Goal: Task Accomplishment & Management: Manage account settings

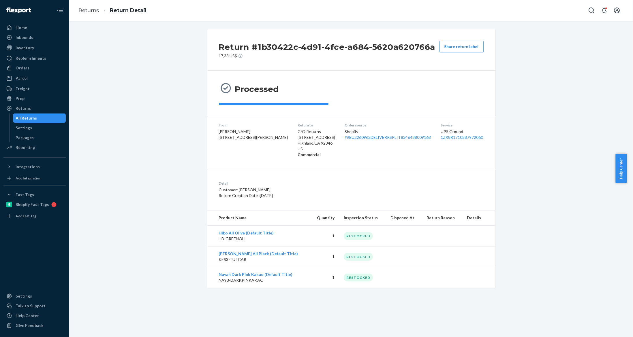
click at [39, 121] on div "All Returns" at bounding box center [40, 118] width 52 height 8
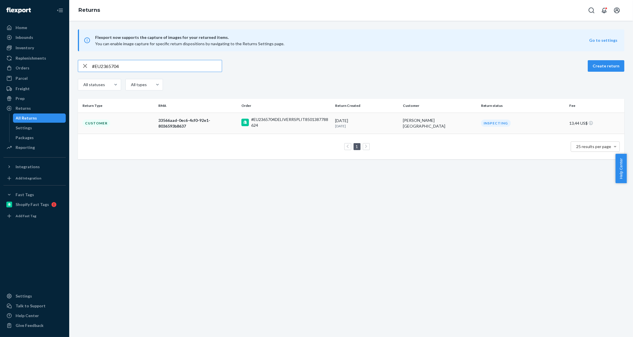
type input "#EU2365704"
click at [216, 124] on div "33566aad-0ec6-4cf0-92e1-8036593b8637" at bounding box center [197, 124] width 79 height 12
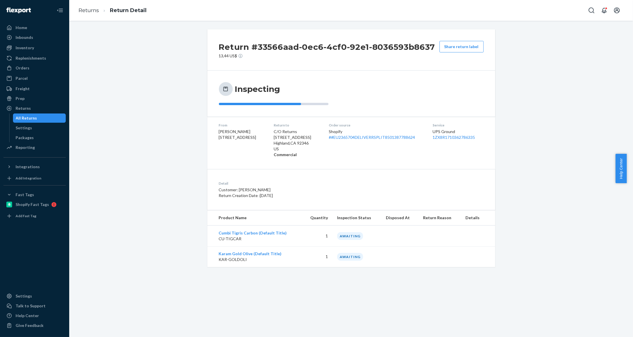
click at [31, 117] on div "All Returns" at bounding box center [26, 118] width 21 height 6
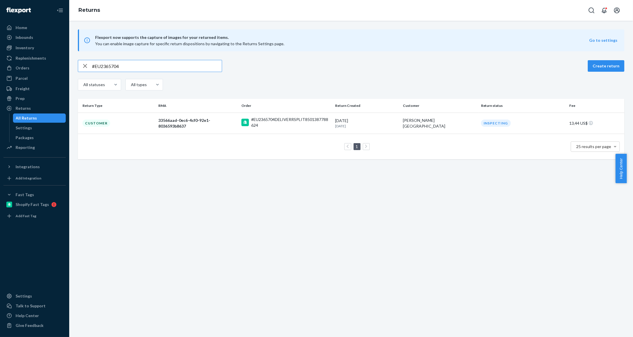
click at [138, 66] on input "#EU2365704" at bounding box center [157, 66] width 130 height 12
type input "#EU2369597"
click at [203, 119] on td "fa204d90-8e05-4065-ad3a-c3f076bd750a" at bounding box center [197, 123] width 83 height 21
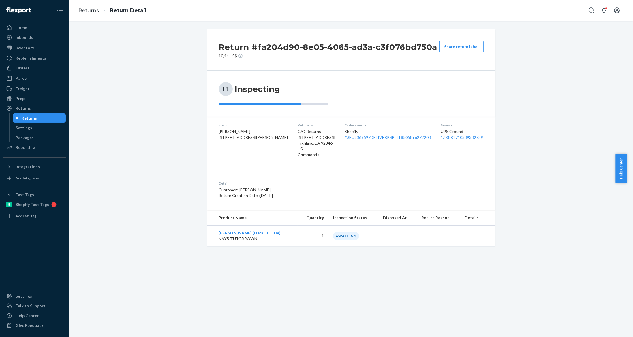
drag, startPoint x: 35, startPoint y: 71, endPoint x: 68, endPoint y: 62, distance: 34.1
click at [35, 71] on div "Orders" at bounding box center [34, 68] width 61 height 8
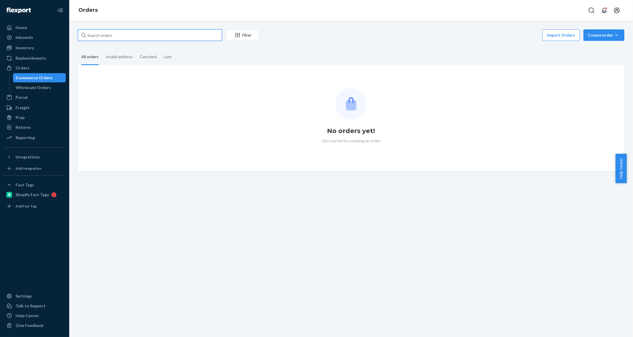
click at [131, 36] on input "text" at bounding box center [150, 35] width 144 height 12
paste input "#EU2381038"
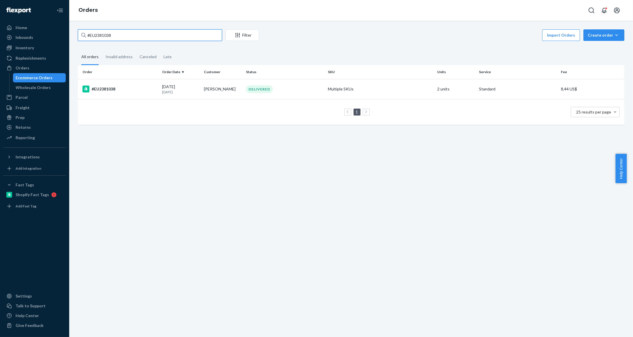
type input "#EU2381038"
click at [267, 100] on td "1 25 results per page" at bounding box center [351, 112] width 546 height 26
click at [270, 93] on div "DELIVERED" at bounding box center [285, 89] width 80 height 8
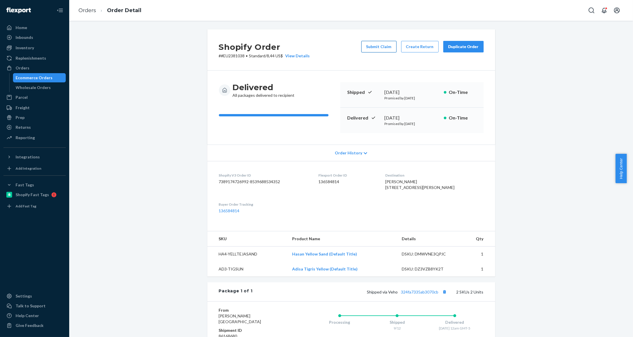
click at [384, 48] on button "Submit Claim" at bounding box center [378, 47] width 35 height 12
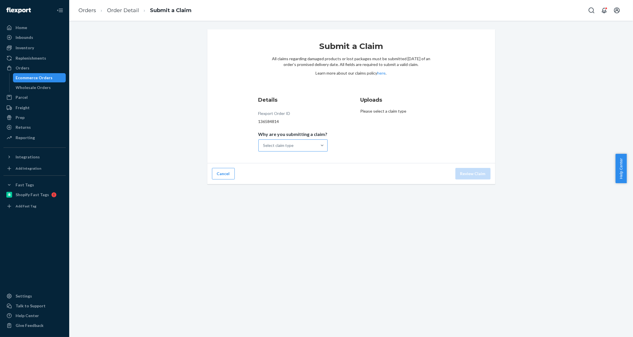
click at [284, 141] on div "Select claim type" at bounding box center [288, 146] width 58 height 12
click at [264, 143] on input "Why are you submitting a claim? Select claim type" at bounding box center [263, 146] width 1 height 6
click at [288, 192] on div "Missing product" at bounding box center [292, 195] width 67 height 12
click at [264, 148] on input "Why are you submitting a claim? option Missing product focused, 4 of 4. 4 resul…" at bounding box center [263, 146] width 1 height 6
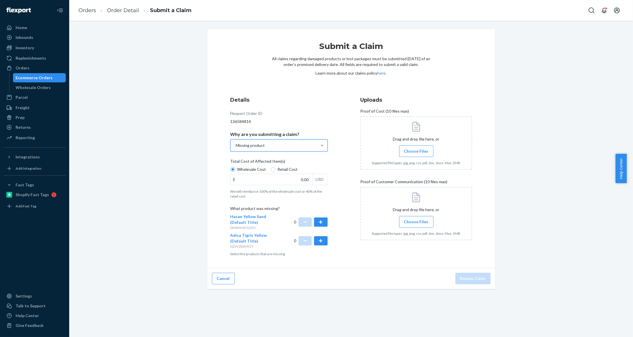
click at [273, 173] on div "Wholesale Cost Retail Cost" at bounding box center [279, 170] width 102 height 7
click at [235, 172] on input "Wholesale Cost" at bounding box center [232, 169] width 5 height 5
click at [291, 169] on span "Retail Cost" at bounding box center [288, 170] width 20 height 6
click at [275, 169] on input "Retail Cost" at bounding box center [273, 169] width 5 height 5
radio input "true"
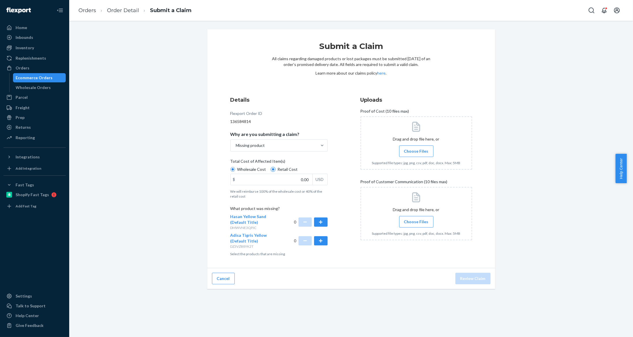
radio input "false"
drag, startPoint x: 318, startPoint y: 226, endPoint x: 320, endPoint y: 232, distance: 6.1
click at [318, 226] on button "button" at bounding box center [320, 222] width 13 height 9
click at [319, 244] on button "button" at bounding box center [320, 240] width 13 height 9
click at [303, 179] on input "0.00" at bounding box center [272, 179] width 82 height 11
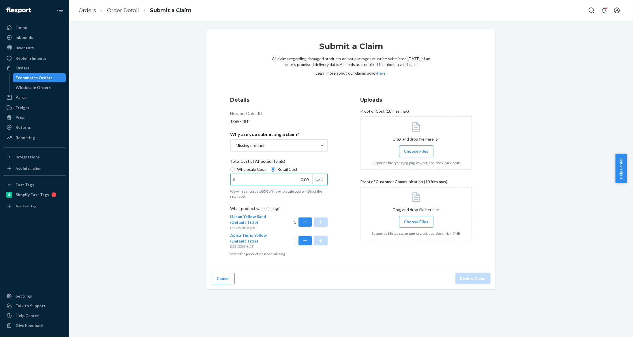
click at [303, 179] on input "0.00" at bounding box center [272, 179] width 82 height 11
click at [298, 180] on input "11.08" at bounding box center [272, 179] width 82 height 11
click at [305, 180] on input "111.00" at bounding box center [272, 179] width 82 height 11
type input "111.08"
click at [407, 154] on label "Choose Files" at bounding box center [416, 152] width 34 height 12
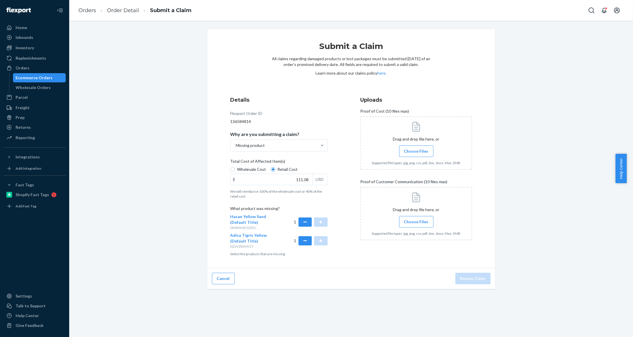
click at [416, 154] on input "Choose Files" at bounding box center [416, 151] width 0 height 6
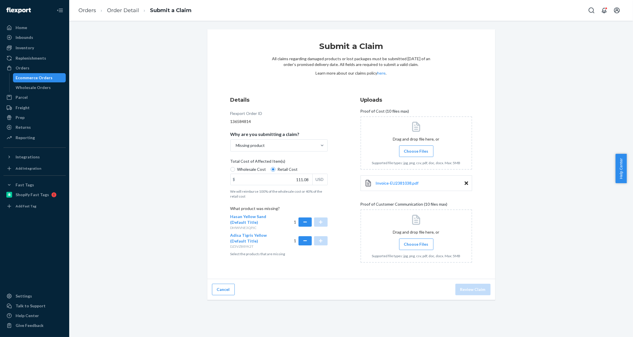
click at [410, 243] on span "Choose Files" at bounding box center [416, 245] width 25 height 6
click at [406, 235] on div at bounding box center [416, 236] width 112 height 53
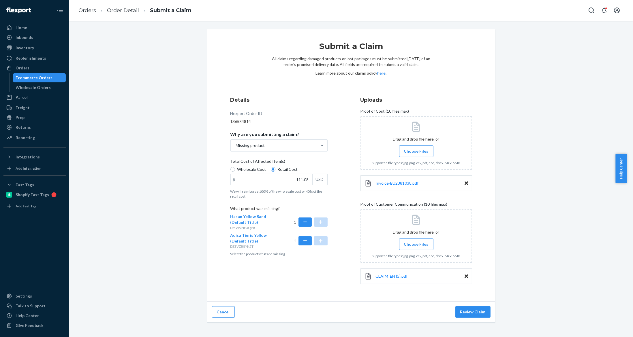
click at [420, 242] on span "Choose Files" at bounding box center [416, 245] width 25 height 6
click at [416, 242] on input "Choose Files" at bounding box center [416, 244] width 0 height 6
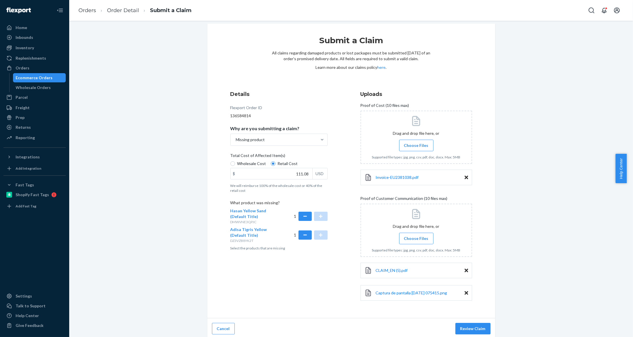
scroll to position [7, 0]
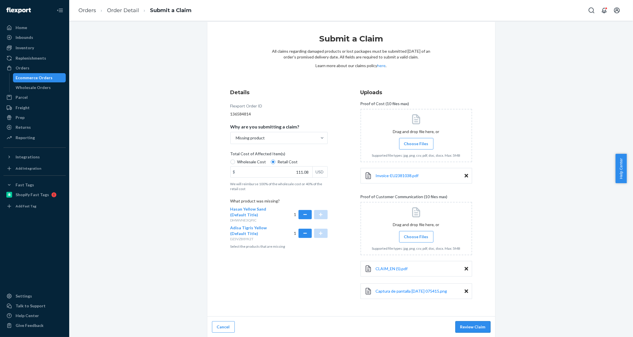
click at [469, 322] on button "Review Claim" at bounding box center [472, 327] width 35 height 12
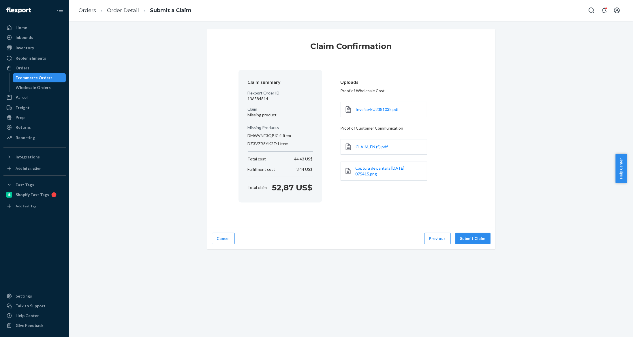
scroll to position [0, 0]
click at [472, 237] on button "Submit Claim" at bounding box center [472, 239] width 35 height 12
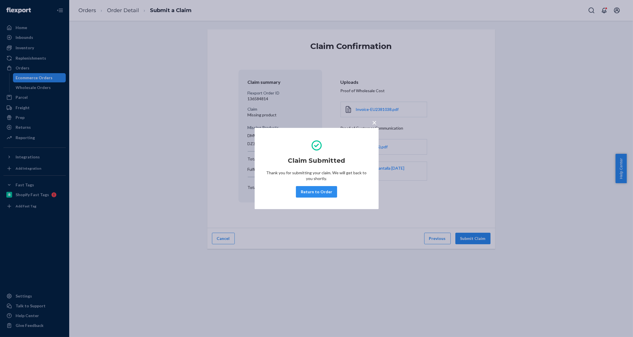
click at [18, 79] on div "× Claim Submitted Thank you for submitting your claim. We will get back to you …" at bounding box center [316, 168] width 633 height 337
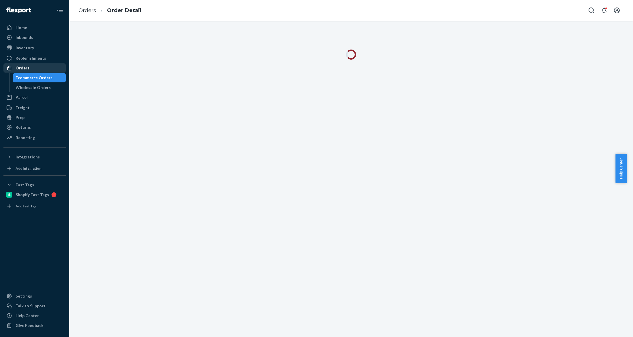
click at [22, 68] on div "Orders" at bounding box center [23, 68] width 14 height 6
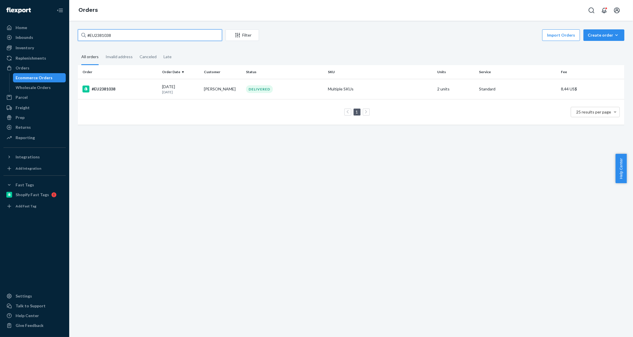
click at [112, 30] on input "#EU2381038" at bounding box center [150, 35] width 144 height 12
paste input "8055"
type input "#EU2388055"
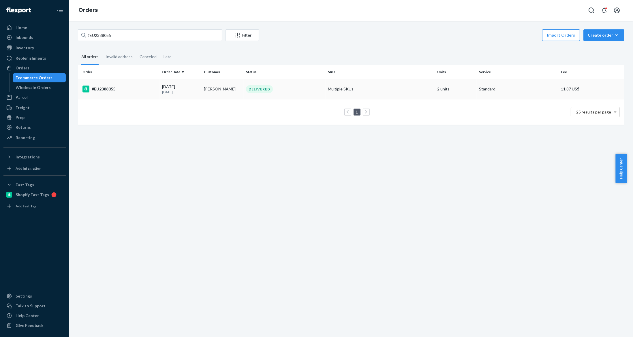
click at [235, 82] on td "Marcella Zhi" at bounding box center [223, 89] width 42 height 20
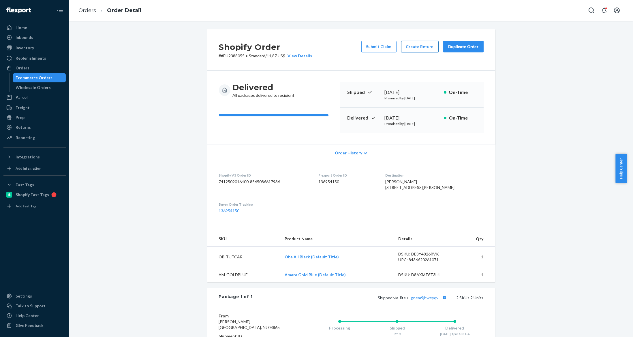
click at [409, 42] on button "Create Return" at bounding box center [419, 47] width 37 height 12
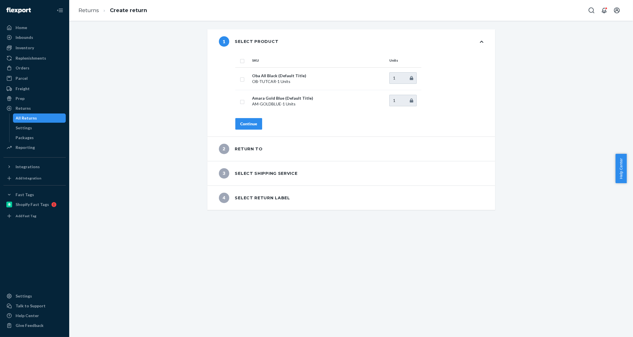
click at [240, 60] on input "checkbox" at bounding box center [242, 60] width 5 height 6
checkbox input "true"
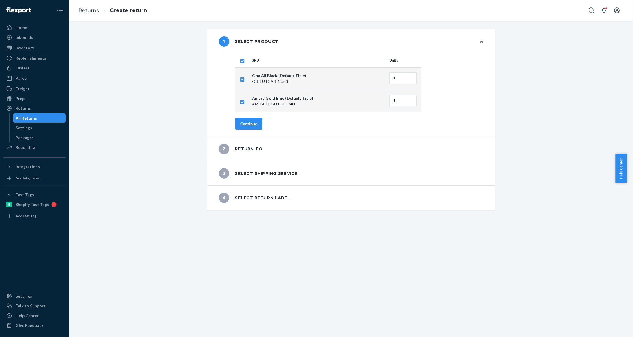
click at [248, 119] on button "Continue" at bounding box center [248, 124] width 27 height 12
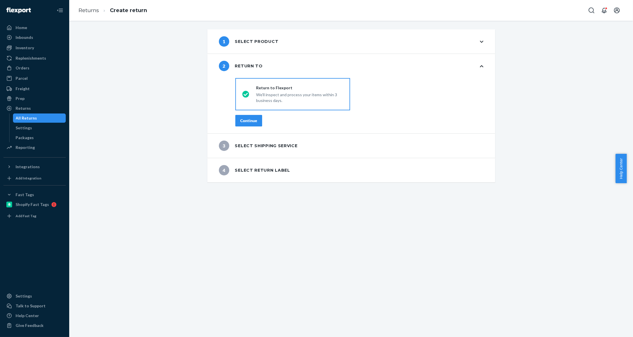
click at [248, 119] on div "Continue" at bounding box center [248, 121] width 17 height 6
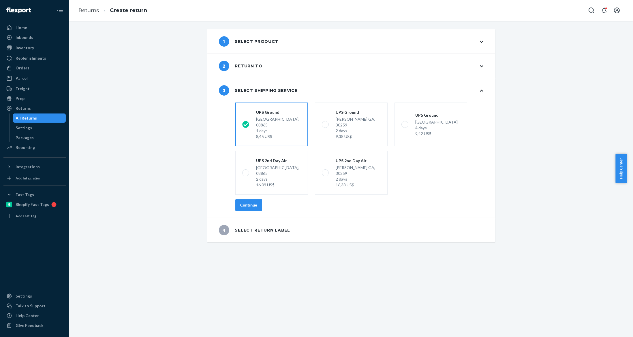
click at [249, 200] on div "shippingRatesRadioGroup UPS Ground Phillipsburg NJ, 08865 1 days 8,45 US$ UPS G…" at bounding box center [359, 159] width 271 height 118
click at [252, 202] on div "Continue" at bounding box center [248, 205] width 17 height 6
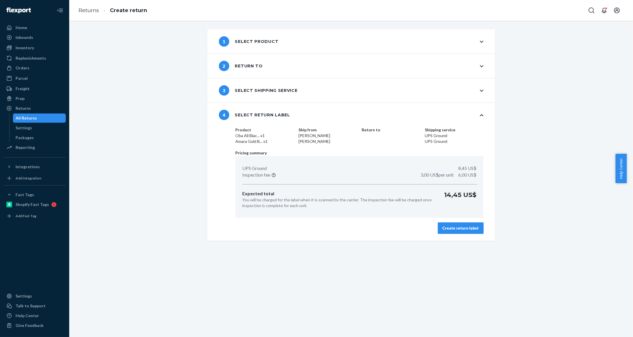
click at [446, 231] on button "Create return label" at bounding box center [461, 229] width 46 height 12
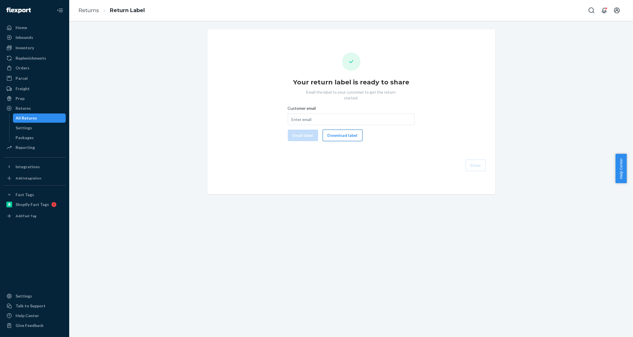
click at [346, 130] on button "Download label" at bounding box center [343, 136] width 40 height 12
click at [323, 119] on div "Customer email Email label Download label" at bounding box center [351, 123] width 127 height 36
click at [322, 116] on input "Customer email" at bounding box center [351, 120] width 127 height 12
paste input "makeupmarcellazhi@gmail.com"
type input "makeupmarcellazhi@gmail.com"
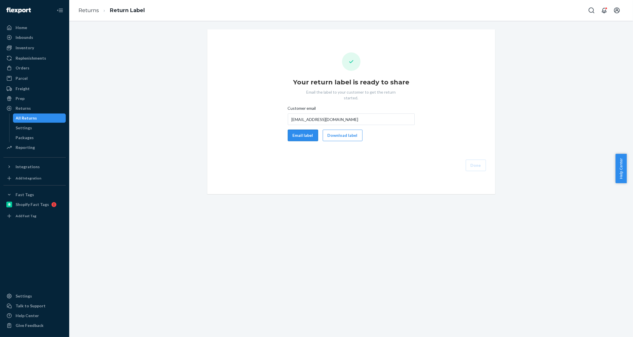
click at [304, 130] on button "Email label" at bounding box center [303, 136] width 30 height 12
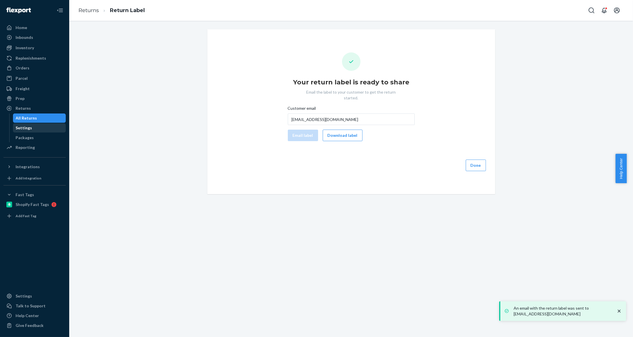
click at [42, 123] on link "Settings" at bounding box center [39, 127] width 53 height 9
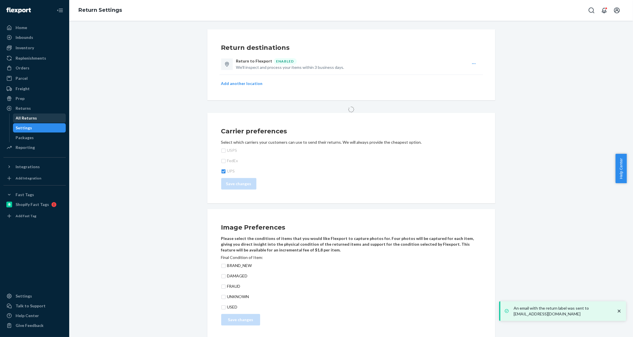
click at [43, 120] on div "All Returns" at bounding box center [40, 118] width 52 height 8
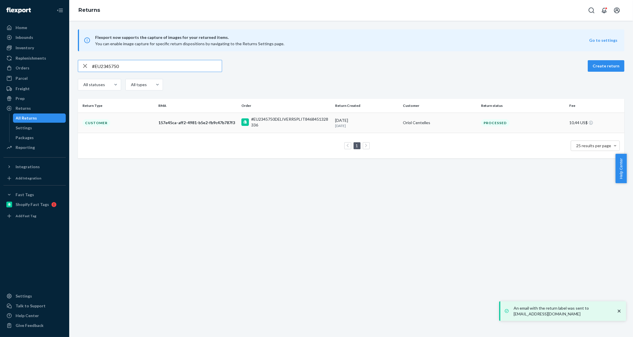
type input "#EU2345750"
click at [236, 120] on td "157e45ca-aff2-4981-b5e2-fb9c47b787f3" at bounding box center [197, 123] width 83 height 20
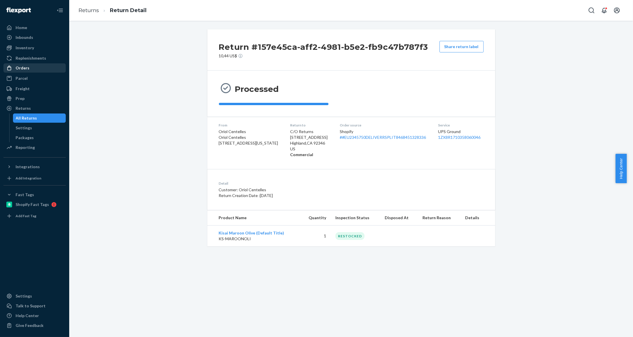
click at [32, 66] on div "Orders" at bounding box center [34, 68] width 61 height 8
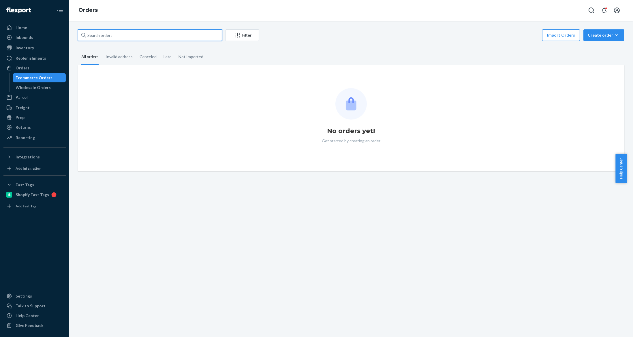
click at [139, 29] on input "text" at bounding box center [150, 35] width 144 height 12
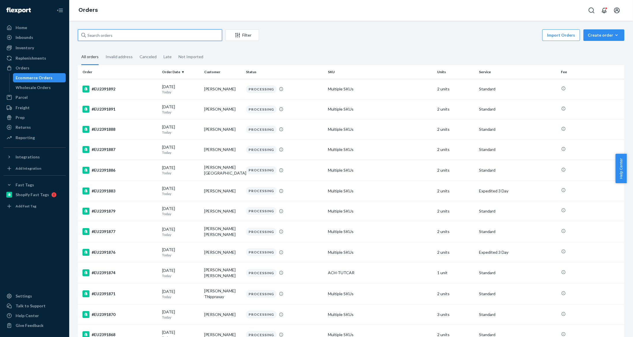
paste input "#EU2372411"
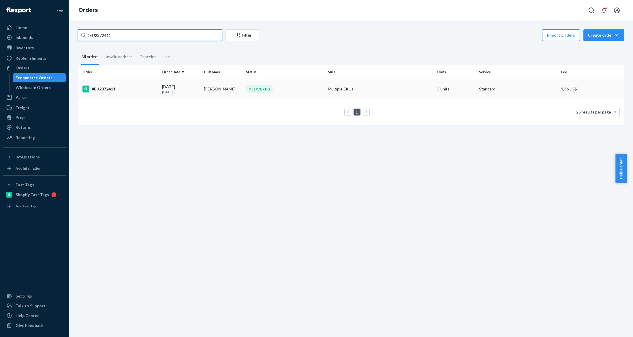
type input "#EU2372411"
click at [238, 90] on td "Aidan Beining" at bounding box center [223, 89] width 42 height 20
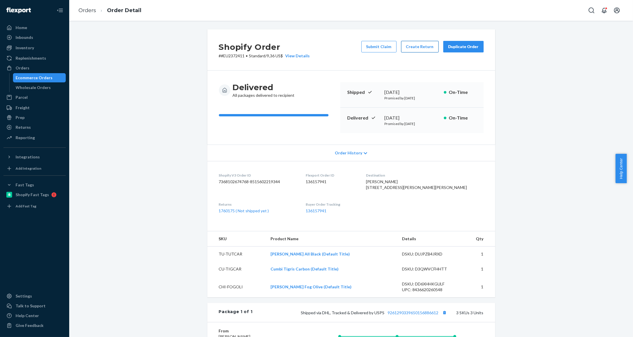
click at [429, 48] on button "Create Return" at bounding box center [419, 47] width 37 height 12
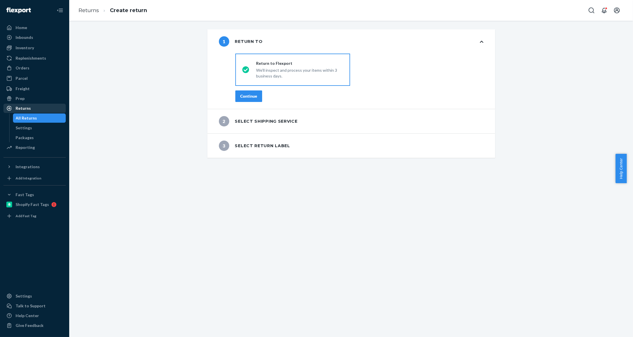
click at [50, 106] on div "Returns" at bounding box center [34, 108] width 61 height 8
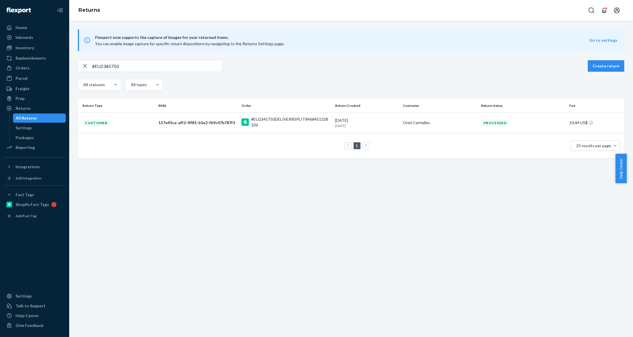
click at [153, 73] on div "#EU2345750 Create return All statuses All types" at bounding box center [351, 76] width 546 height 32
click at [153, 64] on input "#EU2345750" at bounding box center [157, 66] width 130 height 12
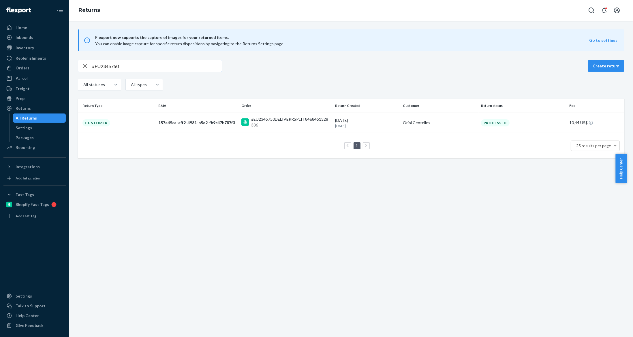
paste input "72411"
type input "#EU2372411"
click at [264, 118] on div "#EU2372411DELIVERRSPLIT8515602219344" at bounding box center [290, 123] width 79 height 12
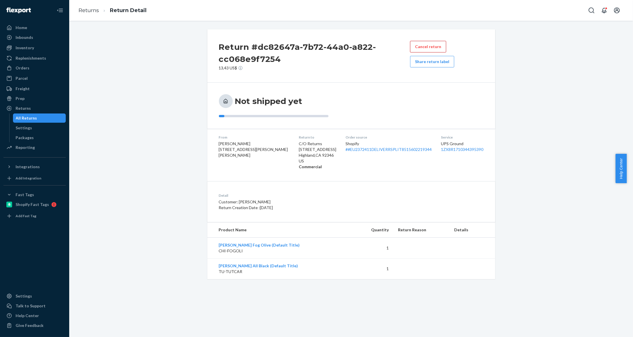
click at [414, 44] on button "Cancel return" at bounding box center [428, 47] width 36 height 12
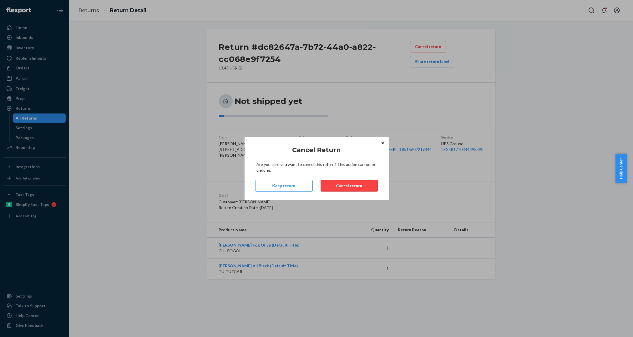
click at [341, 186] on button "Cancel return" at bounding box center [349, 186] width 57 height 12
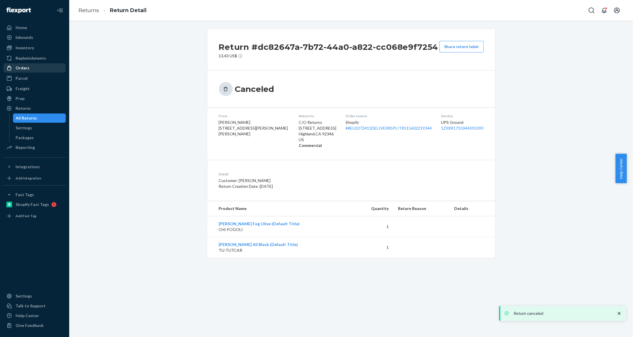
click at [43, 68] on div "Orders" at bounding box center [34, 68] width 61 height 8
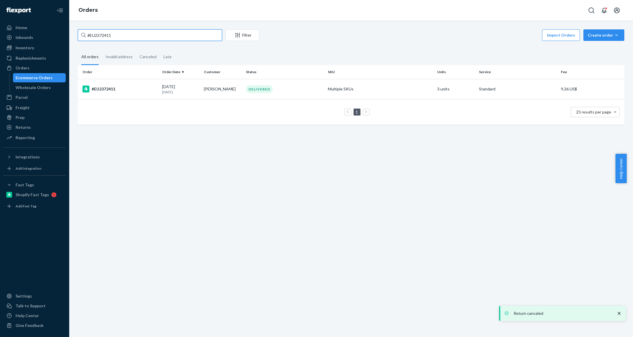
click at [150, 36] on input "#EU2372411" at bounding box center [150, 35] width 144 height 12
click at [232, 85] on td "Aidan Beining" at bounding box center [223, 89] width 42 height 20
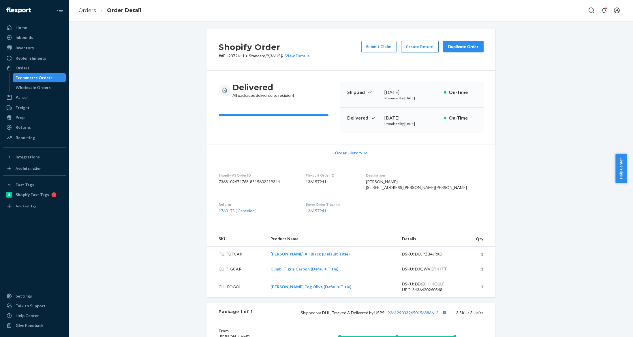
click at [401, 48] on button "Create Return" at bounding box center [419, 47] width 37 height 12
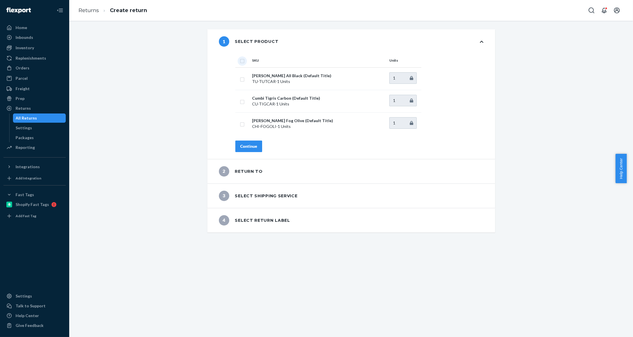
click at [240, 60] on input "checkbox" at bounding box center [242, 60] width 5 height 6
checkbox input "true"
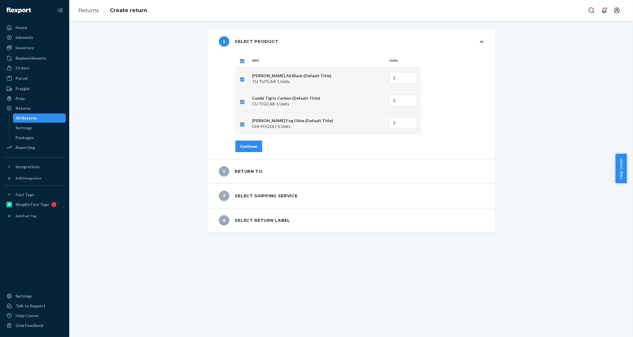
click at [247, 148] on div "Continue" at bounding box center [248, 147] width 17 height 6
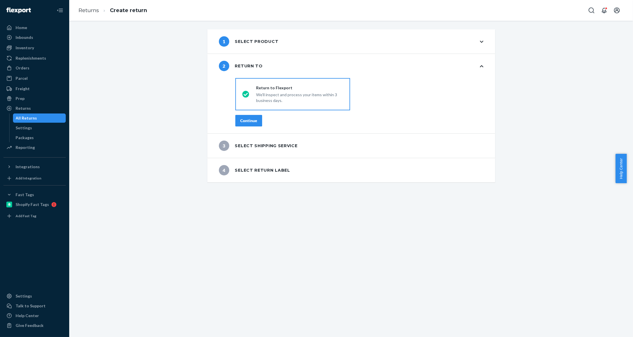
click at [249, 124] on button "Continue" at bounding box center [248, 121] width 27 height 12
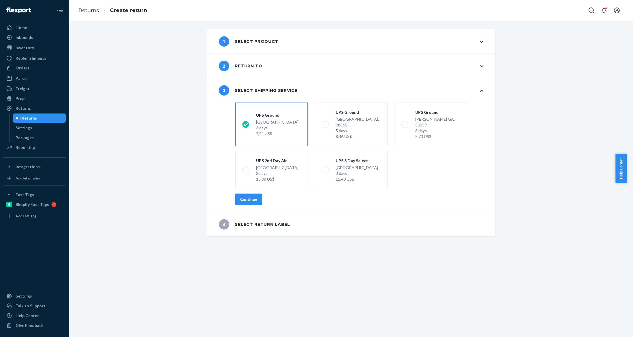
click at [247, 197] on div "Continue" at bounding box center [248, 200] width 17 height 6
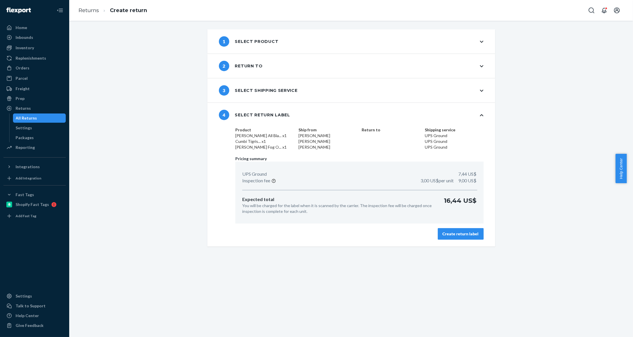
click at [453, 235] on div "Create return label" at bounding box center [460, 234] width 36 height 6
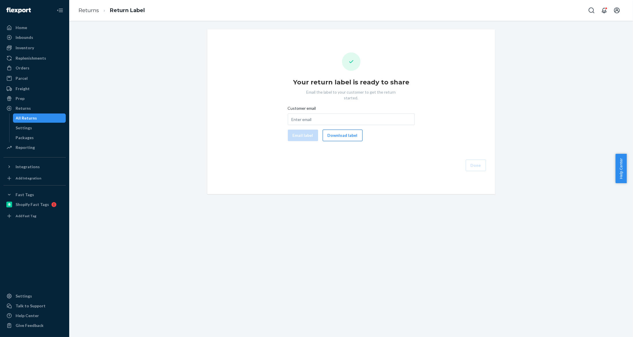
click at [344, 132] on button "Download label" at bounding box center [343, 136] width 40 height 12
click at [318, 106] on div "Customer email" at bounding box center [351, 109] width 127 height 8
click at [318, 114] on input "Customer email" at bounding box center [351, 120] width 127 height 12
click at [316, 114] on input "Customer email" at bounding box center [351, 120] width 127 height 12
paste input "abeining1026@gmail.com"
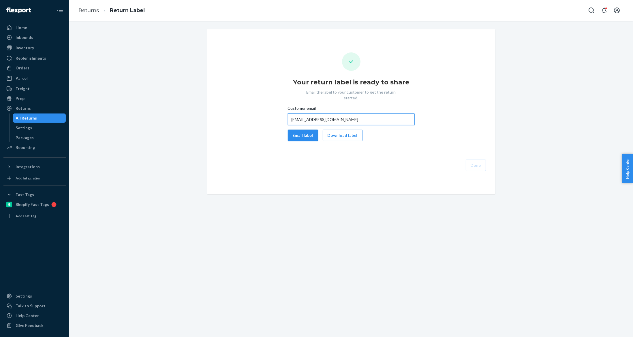
type input "abeining1026@gmail.com"
click at [307, 130] on button "Email label" at bounding box center [303, 136] width 30 height 12
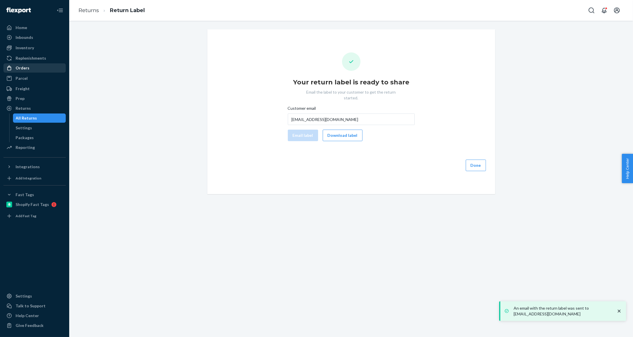
click at [30, 69] on div "Orders" at bounding box center [34, 68] width 61 height 8
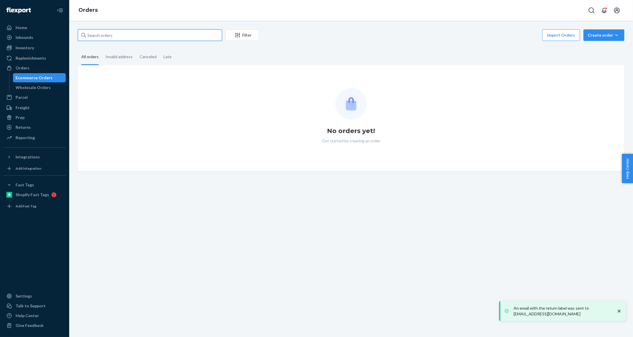
click at [159, 35] on input "text" at bounding box center [150, 35] width 144 height 12
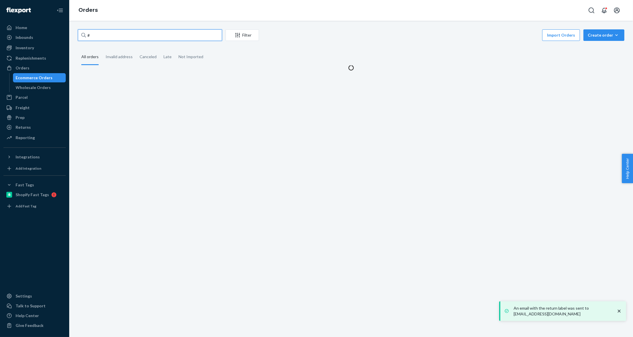
paste input "EU2387090"
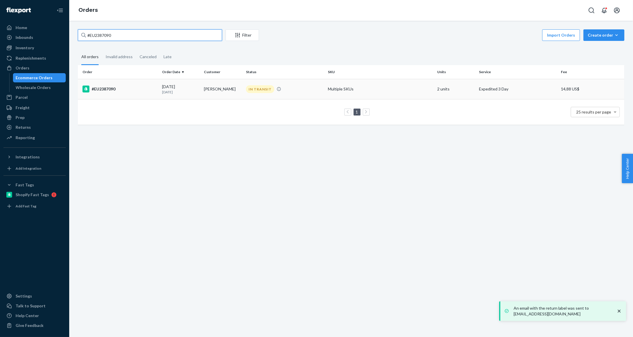
type input "#EU2387090"
click at [222, 94] on td "Nick Dean" at bounding box center [223, 89] width 42 height 20
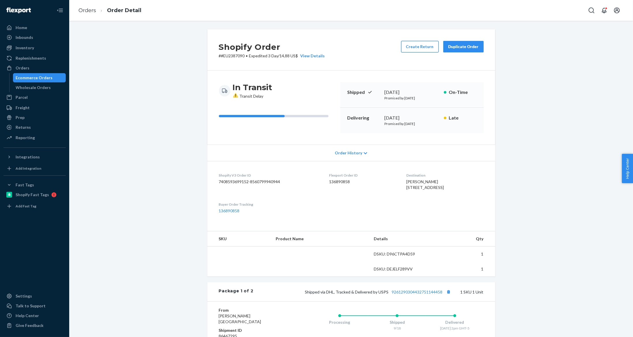
click at [421, 44] on button "Create Return" at bounding box center [419, 47] width 37 height 12
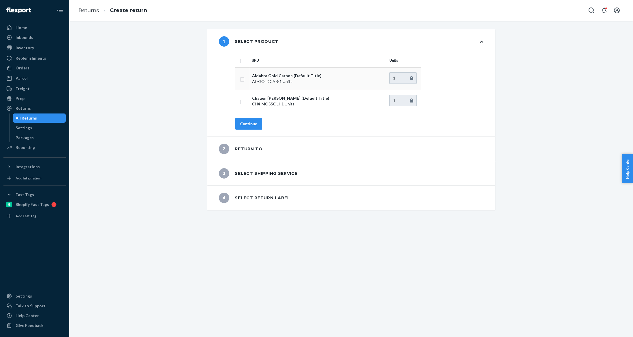
click at [241, 78] on input "checkbox" at bounding box center [242, 79] width 5 height 6
checkbox input "true"
click at [250, 127] on button "Continue" at bounding box center [248, 124] width 27 height 12
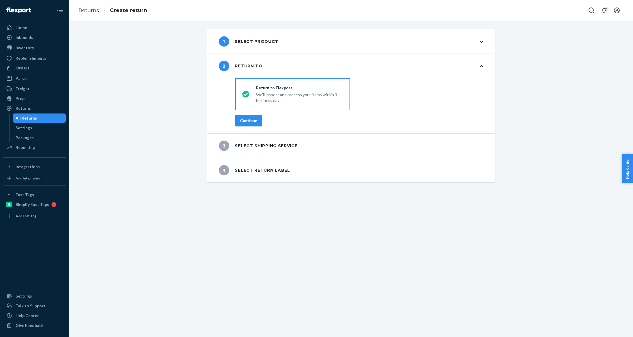
click at [251, 122] on div "Continue" at bounding box center [248, 121] width 17 height 6
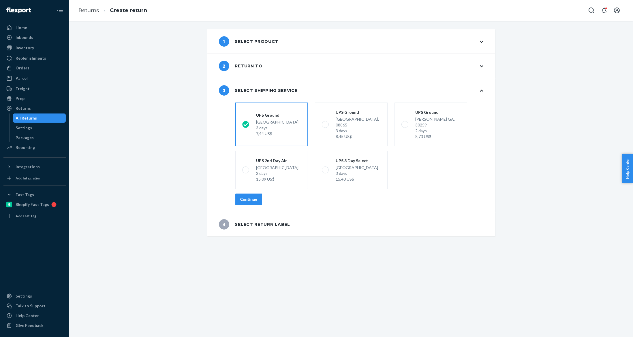
click at [249, 194] on button "Continue" at bounding box center [248, 200] width 27 height 12
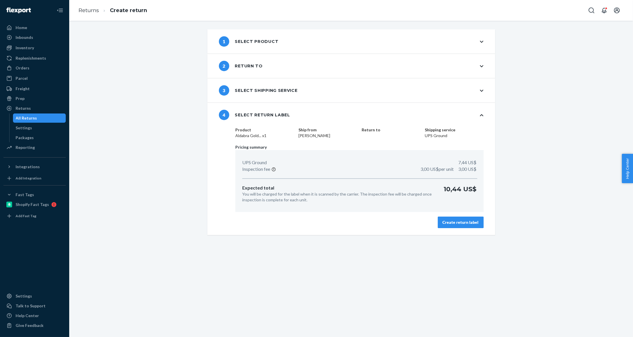
click at [459, 217] on button "Create return label" at bounding box center [461, 223] width 46 height 12
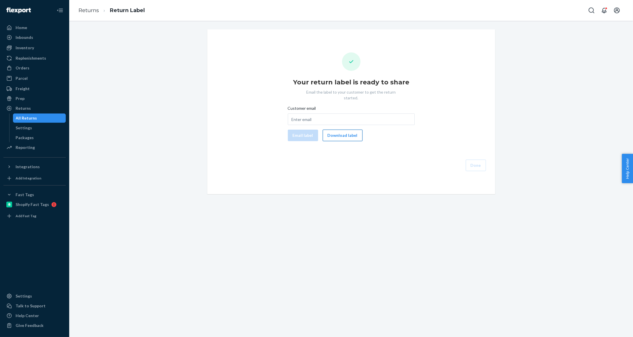
click at [347, 133] on button "Download label" at bounding box center [343, 136] width 40 height 12
click at [319, 117] on input "Customer email" at bounding box center [351, 120] width 127 height 12
paste input "[EMAIL_ADDRESS][PERSON_NAME][DOMAIN_NAME]"
type input "[EMAIL_ADDRESS][PERSON_NAME][DOMAIN_NAME]"
click at [306, 134] on button "Email label" at bounding box center [303, 136] width 30 height 12
